Goal: Task Accomplishment & Management: Manage account settings

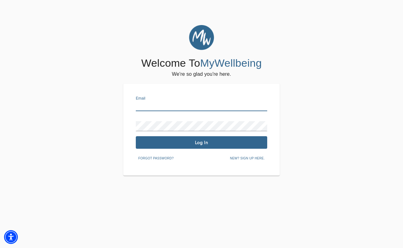
type input "[EMAIL_ADDRESS][DOMAIN_NAME]"
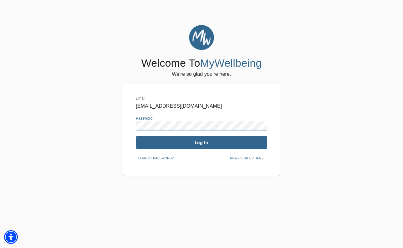
click at [197, 142] on span "Log In" at bounding box center [201, 143] width 126 height 6
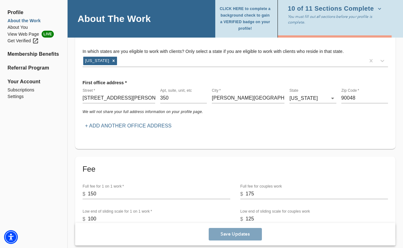
scroll to position [130, 0]
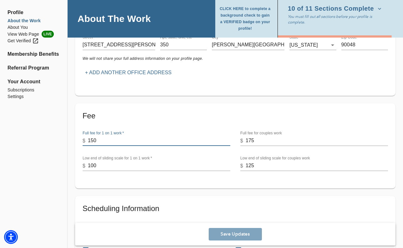
click at [101, 138] on input "150" at bounding box center [159, 141] width 142 height 10
type input "1"
type input "200"
click at [254, 141] on input "175" at bounding box center [317, 141] width 142 height 10
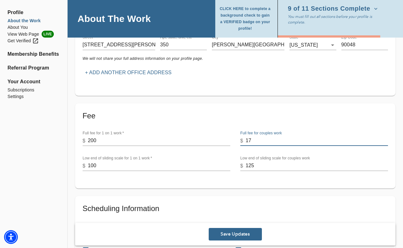
type input "1"
type input "200"
click at [191, 166] on input "100" at bounding box center [159, 166] width 142 height 10
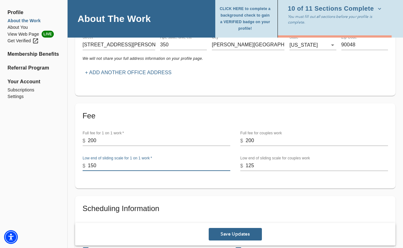
type input "150"
click at [271, 166] on input "125" at bounding box center [317, 166] width 142 height 10
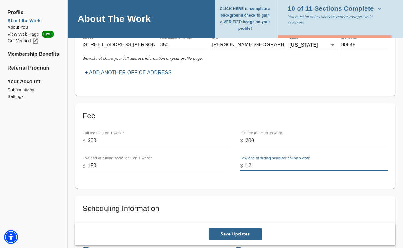
type input "1"
click at [256, 138] on input "200" at bounding box center [317, 141] width 142 height 10
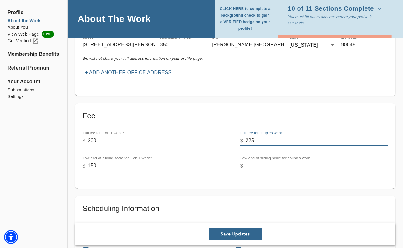
type input "225"
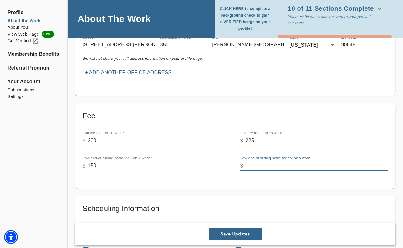
click at [260, 165] on input "number" at bounding box center [317, 166] width 142 height 10
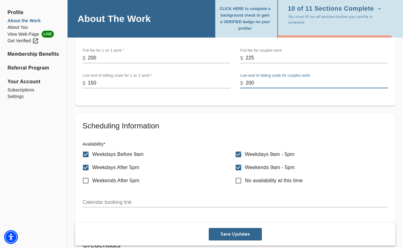
scroll to position [213, 0]
type input "200"
click at [85, 153] on input "Weekdays Before 9am" at bounding box center [85, 153] width 13 height 13
checkbox input "false"
click at [240, 167] on input "Weekends 9am - 5pm" at bounding box center [238, 167] width 13 height 13
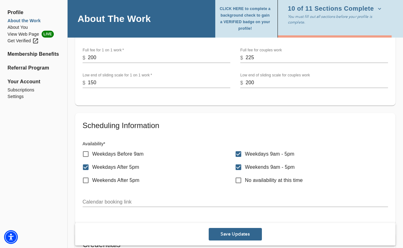
checkbox input "false"
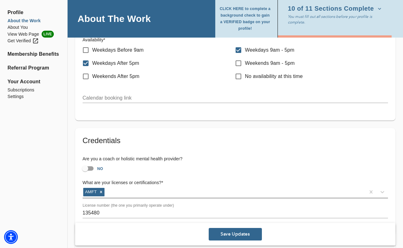
scroll to position [320, 0]
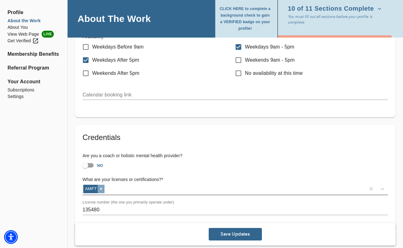
click at [101, 186] on icon at bounding box center [101, 188] width 4 height 4
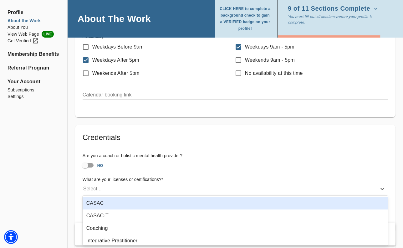
click at [102, 186] on div "Select..." at bounding box center [230, 189] width 294 height 10
type input "lm"
click at [90, 201] on div "LMFT" at bounding box center [235, 203] width 305 height 13
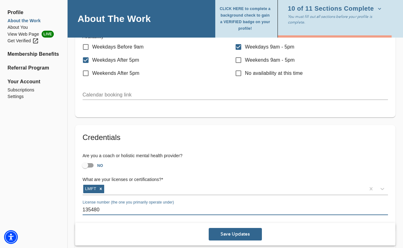
click at [105, 207] on input "135480" at bounding box center [235, 210] width 305 height 10
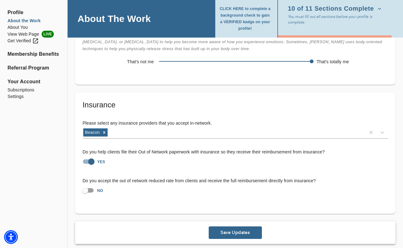
scroll to position [1160, 0]
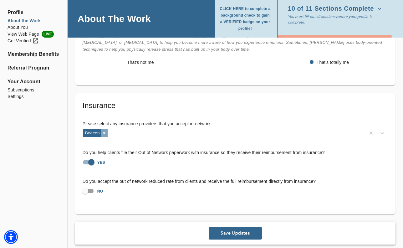
click at [105, 132] on icon at bounding box center [104, 133] width 2 height 2
type input "156262"
click at [85, 156] on input "YES" at bounding box center [92, 162] width 36 height 12
checkbox input "false"
click at [230, 230] on span "Save Updates" at bounding box center [235, 233] width 48 height 6
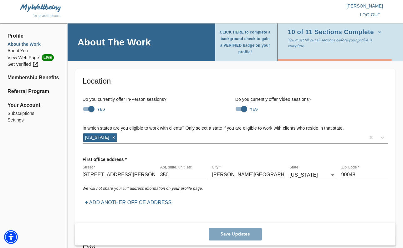
scroll to position [0, 0]
click at [246, 43] on span "CLICK HERE to complete a background check to gain a VERIFIED badge on your prof…" at bounding box center [245, 42] width 52 height 26
click at [381, 35] on icon "button" at bounding box center [379, 32] width 6 height 6
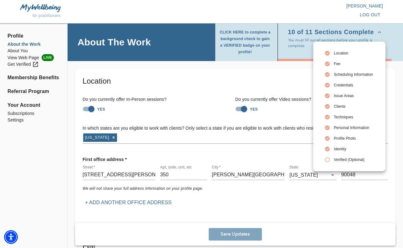
click at [247, 235] on div at bounding box center [201, 124] width 403 height 248
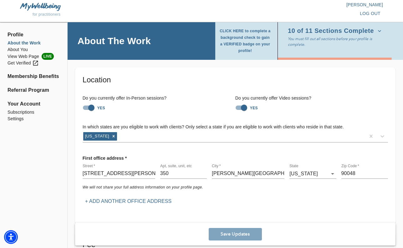
click at [114, 46] on h4 "About The Work" at bounding box center [114, 41] width 73 height 12
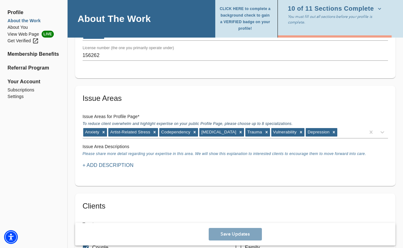
scroll to position [411, 0]
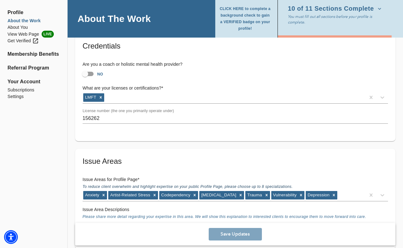
click at [15, 13] on span "Profile" at bounding box center [34, 13] width 52 height 8
click at [16, 26] on li "About You" at bounding box center [34, 27] width 52 height 7
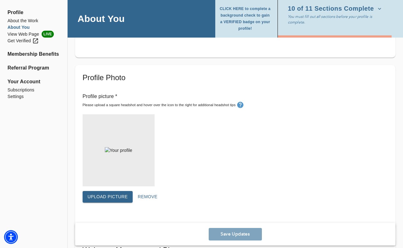
scroll to position [150, 0]
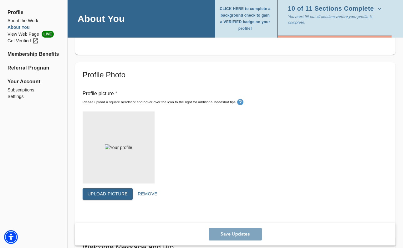
click at [111, 195] on span "Upload picture" at bounding box center [108, 194] width 40 height 8
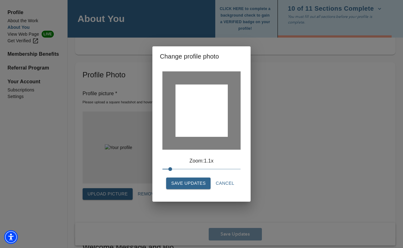
drag, startPoint x: 161, startPoint y: 171, endPoint x: 171, endPoint y: 171, distance: 10.3
click at [171, 171] on span at bounding box center [170, 169] width 4 height 4
drag, startPoint x: 209, startPoint y: 99, endPoint x: 206, endPoint y: 99, distance: 3.4
click at [206, 99] on div at bounding box center [202, 110] width 52 height 52
click at [192, 184] on span "Save Updates" at bounding box center [188, 183] width 34 height 8
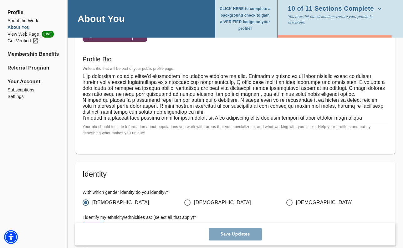
scroll to position [437, 0]
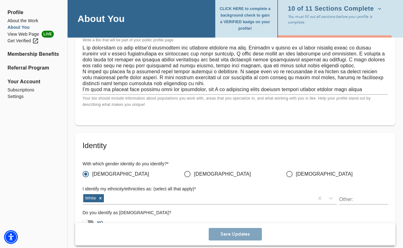
click at [222, 234] on div "Save Updates" at bounding box center [235, 234] width 320 height 23
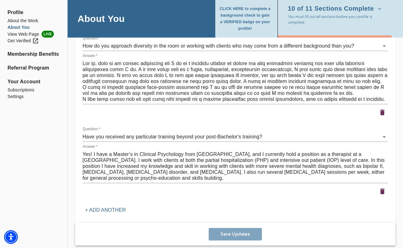
scroll to position [952, 0]
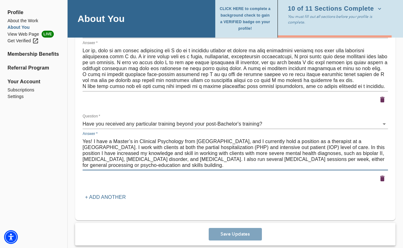
click at [280, 142] on textarea "Yes! I have a Master’s in Clinical Psychology from [GEOGRAPHIC_DATA], and I cur…" at bounding box center [235, 153] width 305 height 30
click at [320, 139] on textarea "Yes! I have a Master’s in Clinical Psychology from [GEOGRAPHIC_DATA], and I cur…" at bounding box center [235, 153] width 305 height 30
click at [120, 145] on textarea "Yes! I have a Master’s in Clinical Psychology from [GEOGRAPHIC_DATA], and I cur…" at bounding box center [235, 153] width 305 height 30
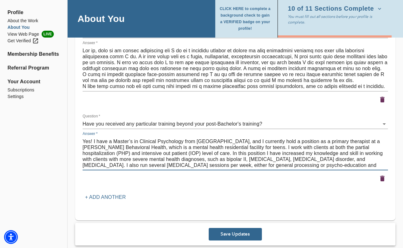
click at [249, 143] on textarea "Yes! I have a Master’s in Clinical Psychology from [GEOGRAPHIC_DATA], and I cur…" at bounding box center [235, 153] width 305 height 30
click at [180, 150] on textarea "Yes! I have a Master’s in Clinical Psychology from [GEOGRAPHIC_DATA], and I cur…" at bounding box center [235, 153] width 305 height 30
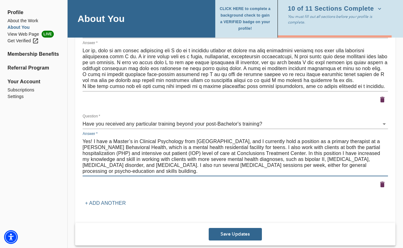
drag, startPoint x: 292, startPoint y: 150, endPoint x: 260, endPoint y: 149, distance: 31.9
click at [260, 149] on textarea "Yes! I have a Master’s in Clinical Psychology from [GEOGRAPHIC_DATA], and I cur…" at bounding box center [235, 156] width 305 height 36
drag, startPoint x: 214, startPoint y: 162, endPoint x: 179, endPoint y: 161, distance: 34.8
click at [179, 161] on textarea "Yes! I have a Master’s in Clinical Psychology from [GEOGRAPHIC_DATA], and I cur…" at bounding box center [235, 156] width 305 height 36
click at [201, 162] on textarea "Yes! I have a Master’s in Clinical Psychology from [GEOGRAPHIC_DATA], and I cur…" at bounding box center [235, 156] width 305 height 36
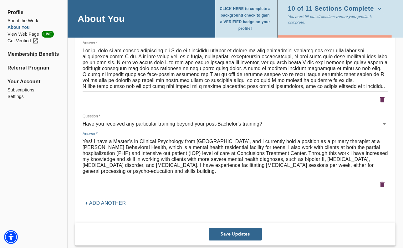
drag, startPoint x: 318, startPoint y: 162, endPoint x: 274, endPoint y: 163, distance: 43.5
click at [274, 163] on textarea "Yes! I have a Master’s in Clinical Psychology from [GEOGRAPHIC_DATA], and I cur…" at bounding box center [235, 156] width 305 height 36
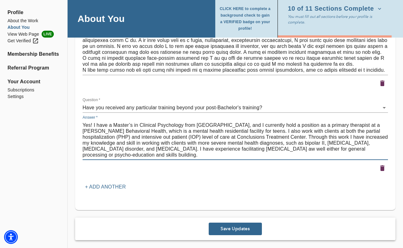
scroll to position [968, 0]
click at [257, 127] on textarea "Yes! I have a Master’s in Clinical Psychology from [GEOGRAPHIC_DATA], and I cur…" at bounding box center [235, 140] width 305 height 36
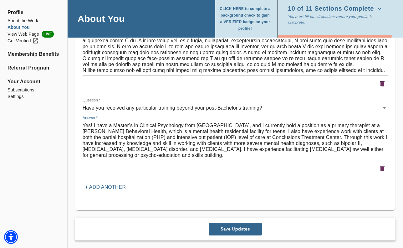
click at [308, 130] on textarea "Yes! I have a Master’s in Clinical Psychology from [GEOGRAPHIC_DATA], and I cur…" at bounding box center [235, 140] width 305 height 36
click at [305, 135] on textarea "Yes! I have a Master’s in Clinical Psychology from [GEOGRAPHIC_DATA], and I cur…" at bounding box center [235, 140] width 305 height 36
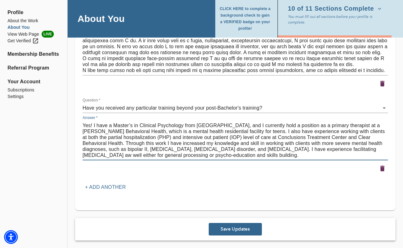
type textarea "Yes! I have a Master’s in Clinical Psychology from [GEOGRAPHIC_DATA], and I cur…"
click at [222, 227] on span "Save Updates" at bounding box center [235, 229] width 48 height 6
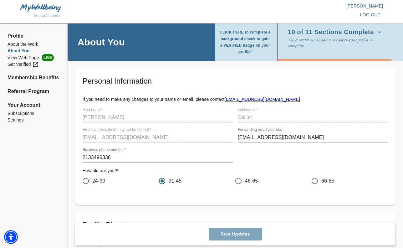
scroll to position [0, 0]
click at [20, 79] on li "Membership Benefits" at bounding box center [34, 78] width 52 height 8
